Goal: Task Accomplishment & Management: Use online tool/utility

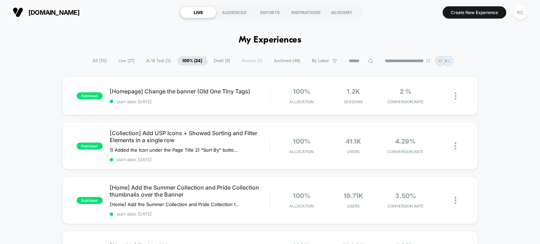
click at [154, 56] on span "A/B Test ( 3 )" at bounding box center [158, 60] width 35 height 9
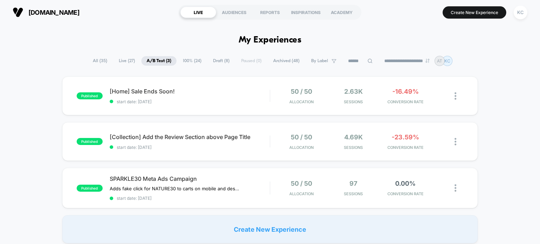
click at [183, 62] on span "100% ( 24 )" at bounding box center [192, 60] width 29 height 9
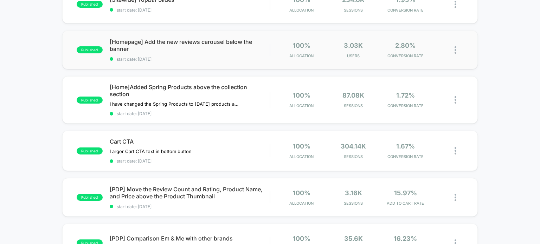
scroll to position [281, 0]
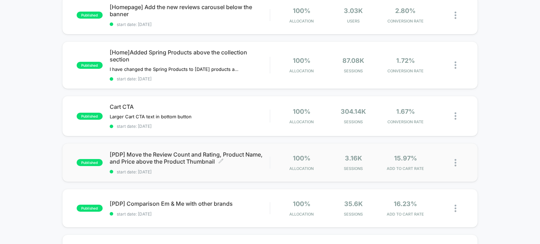
click at [244, 171] on span "start date: [DATE]" at bounding box center [190, 171] width 160 height 5
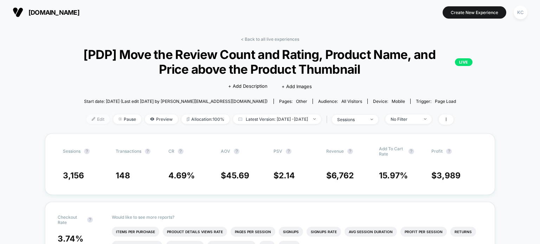
click at [87, 119] on span "Edit" at bounding box center [97, 119] width 23 height 9
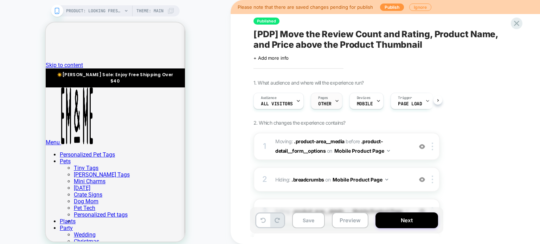
click at [330, 103] on div "Pages OTHER" at bounding box center [324, 101] width 27 height 16
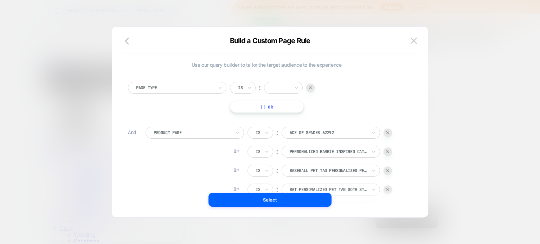
click at [312, 90] on div at bounding box center [310, 88] width 8 height 8
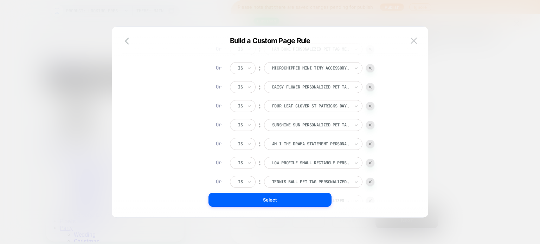
scroll to position [393, 0]
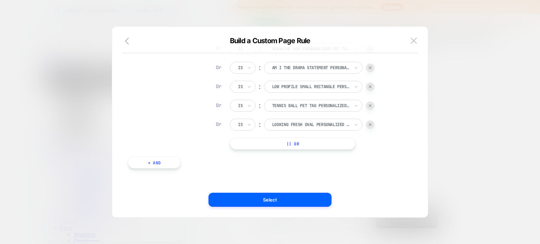
click at [162, 164] on button "+ And" at bounding box center [154, 163] width 53 height 12
click at [215, 167] on div at bounding box center [192, 170] width 77 height 6
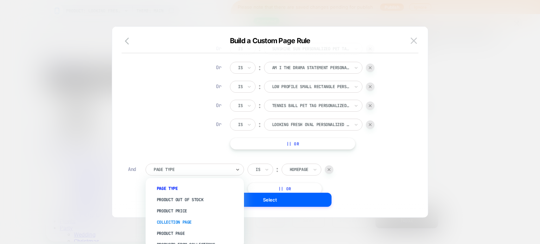
click at [200, 222] on div "Collection Page" at bounding box center [198, 222] width 91 height 11
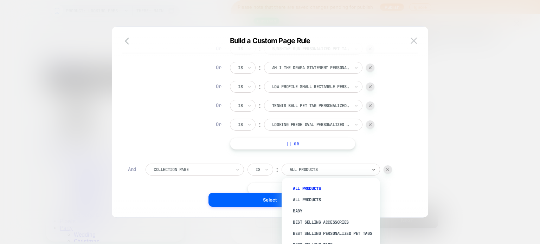
click at [307, 168] on div at bounding box center [328, 170] width 77 height 6
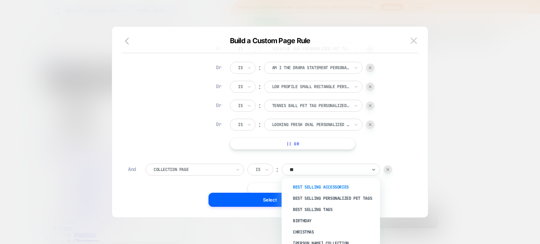
scroll to position [0, 0]
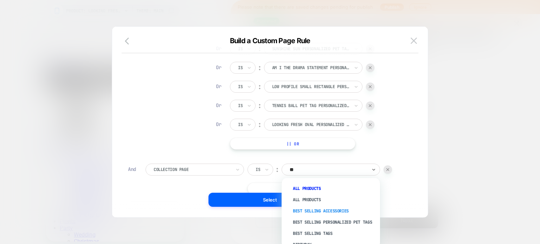
type input "***"
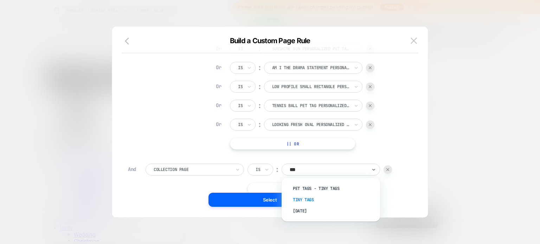
click at [297, 202] on div "Tiny Tags" at bounding box center [334, 199] width 91 height 11
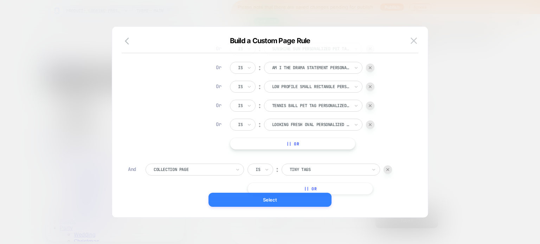
click at [270, 201] on button "Select" at bounding box center [269, 200] width 123 height 14
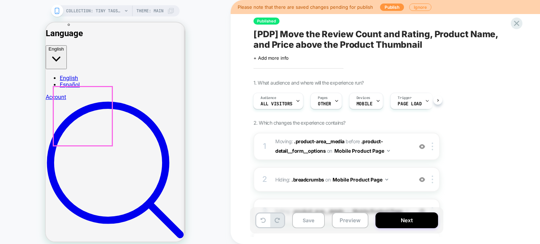
scroll to position [281, 0]
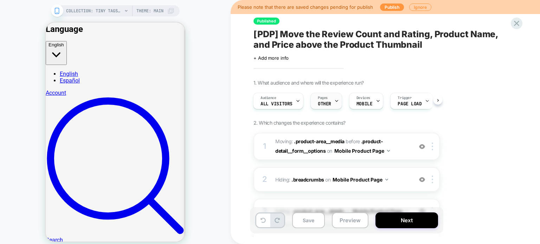
click at [329, 104] on span "OTHER" at bounding box center [324, 104] width 13 height 5
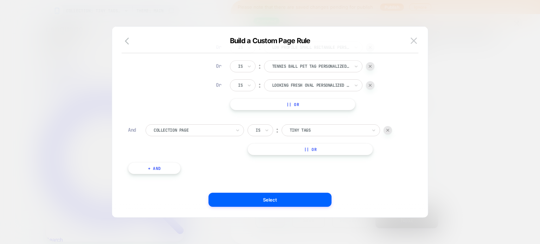
scroll to position [438, 0]
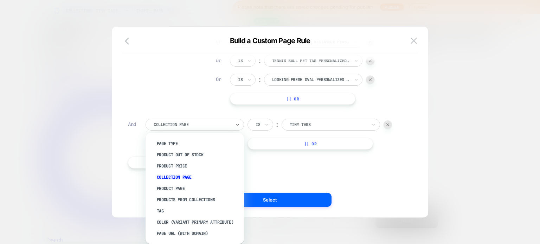
click at [204, 119] on div "Collection Page" at bounding box center [195, 125] width 98 height 12
click at [208, 201] on div "Products From Collections" at bounding box center [198, 199] width 91 height 11
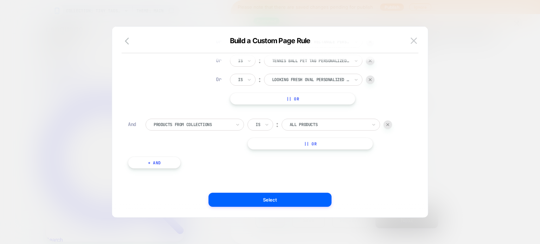
click at [321, 121] on div "All Products" at bounding box center [328, 125] width 79 height 8
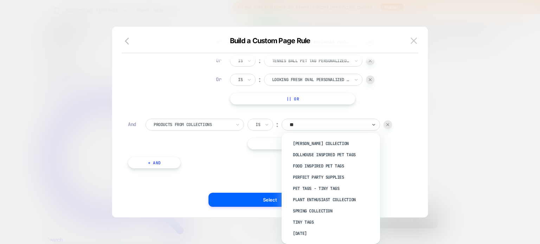
type input "***"
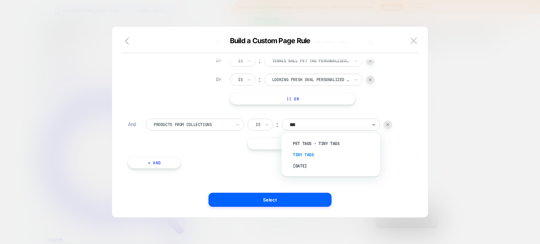
click at [301, 153] on div "Tiny Tags" at bounding box center [334, 154] width 91 height 11
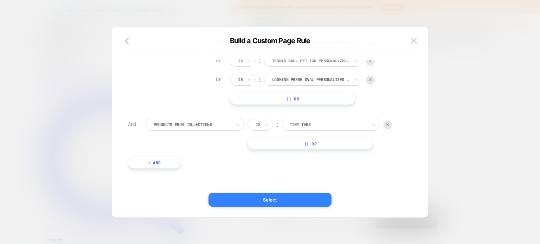
click at [308, 197] on button "Select" at bounding box center [269, 200] width 123 height 14
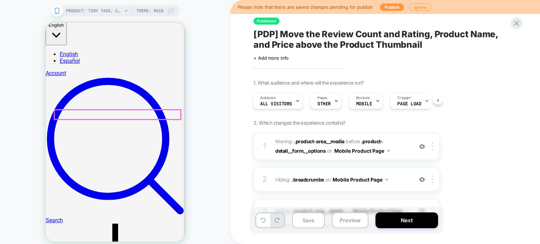
scroll to position [316, 0]
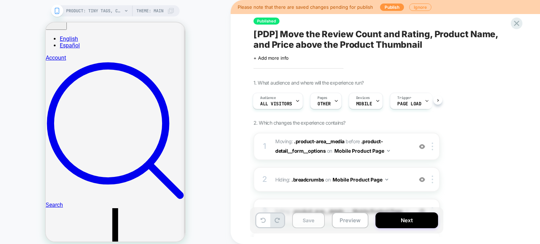
click at [312, 219] on button "Save" at bounding box center [308, 221] width 33 height 16
click at [392, 220] on button "Next" at bounding box center [406, 221] width 63 height 16
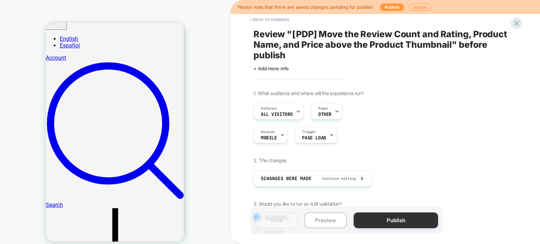
click at [405, 221] on button "Publish" at bounding box center [396, 221] width 84 height 16
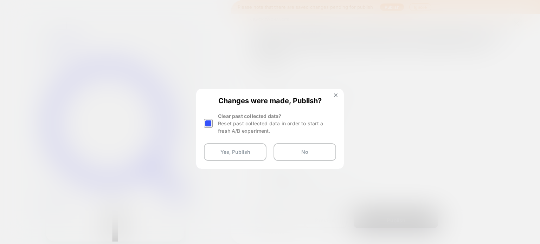
click at [204, 123] on div at bounding box center [208, 123] width 9 height 9
click at [231, 159] on button "Yes, Publish" at bounding box center [235, 152] width 63 height 18
